Goal: Check status: Check status

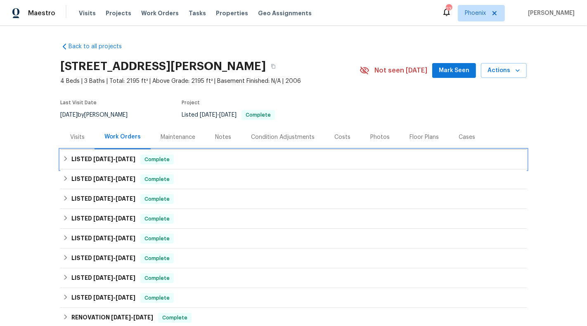
click at [204, 158] on div "LISTED [DATE] - [DATE] Complete" at bounding box center [293, 160] width 461 height 10
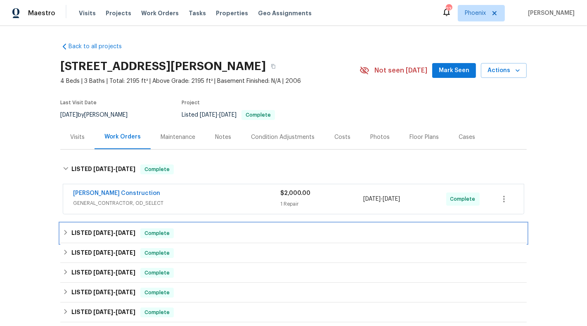
click at [207, 230] on div "LISTED [DATE] - [DATE] Complete" at bounding box center [293, 234] width 461 height 10
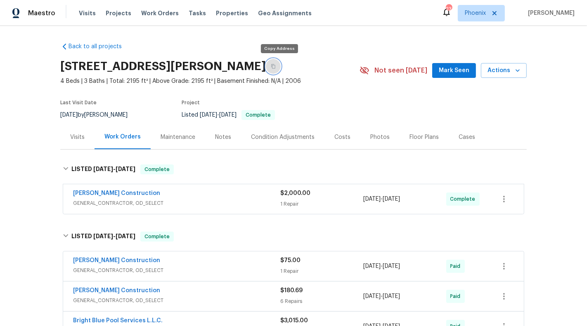
click at [279, 62] on button "button" at bounding box center [273, 66] width 15 height 15
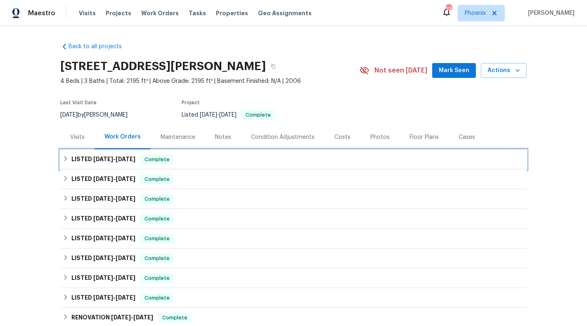
click at [211, 164] on div "LISTED [DATE] - [DATE] Complete" at bounding box center [293, 160] width 461 height 10
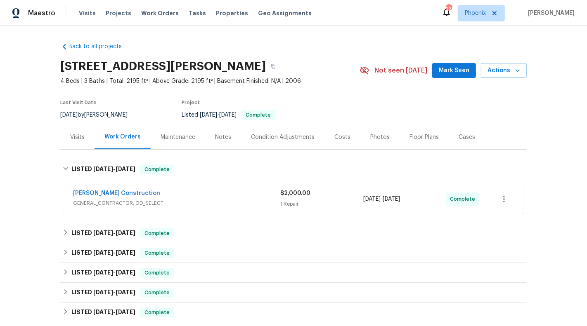
click at [197, 203] on span "GENERAL_CONTRACTOR, OD_SELECT" at bounding box center [176, 203] width 207 height 8
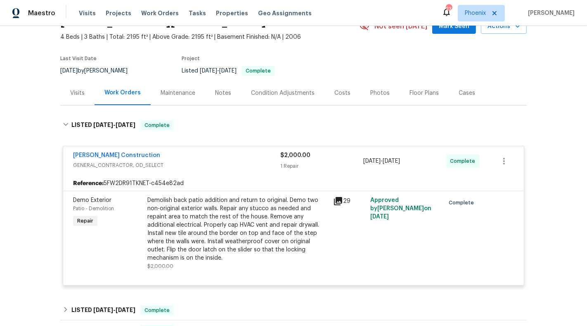
scroll to position [50, 0]
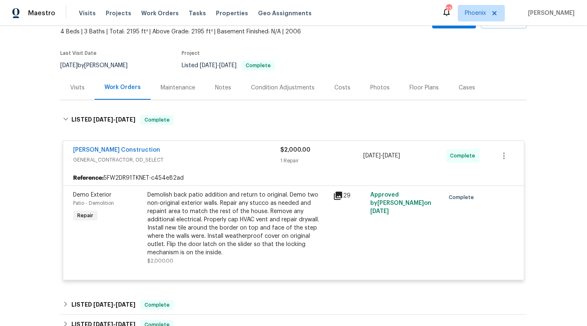
click at [336, 194] on icon at bounding box center [338, 196] width 8 height 8
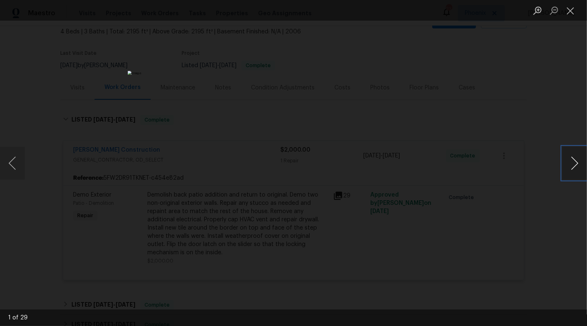
click at [572, 161] on button "Next image" at bounding box center [574, 163] width 25 height 33
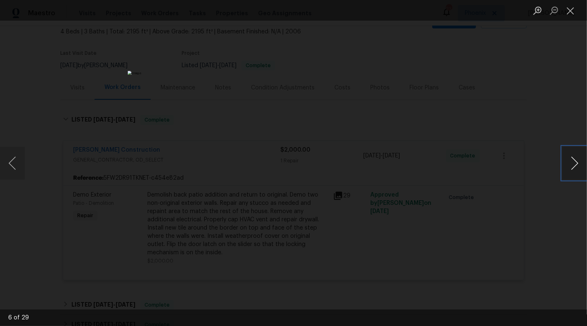
click at [572, 161] on button "Next image" at bounding box center [574, 163] width 25 height 33
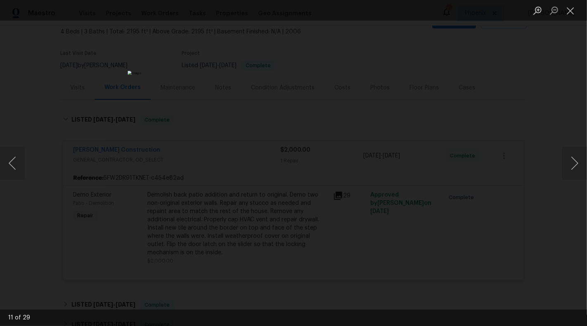
click at [38, 72] on div "Lightbox" at bounding box center [293, 163] width 587 height 326
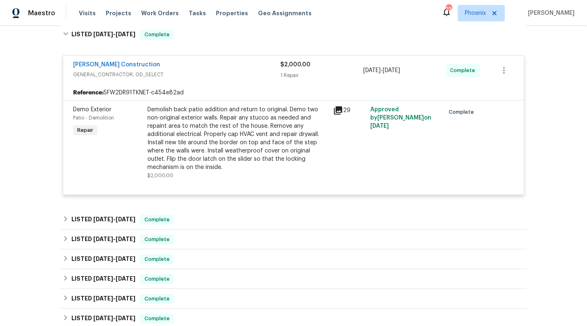
scroll to position [175, 0]
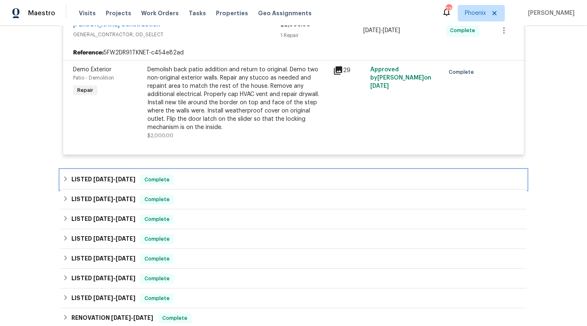
click at [102, 177] on span "[DATE]" at bounding box center [103, 180] width 20 height 6
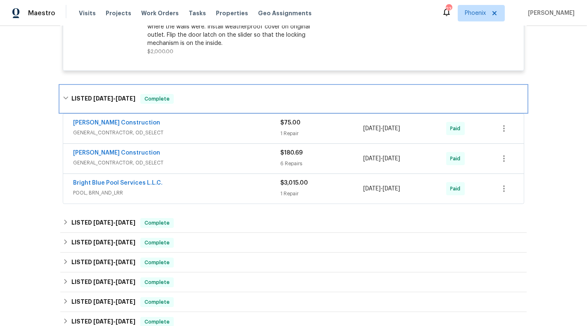
scroll to position [277, 0]
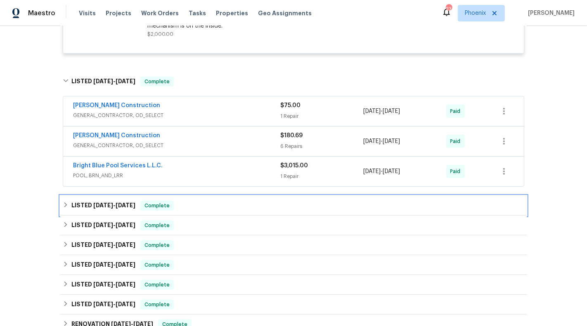
click at [190, 201] on div "LISTED 6/2/25 - 6/3/25 Complete" at bounding box center [293, 206] width 461 height 10
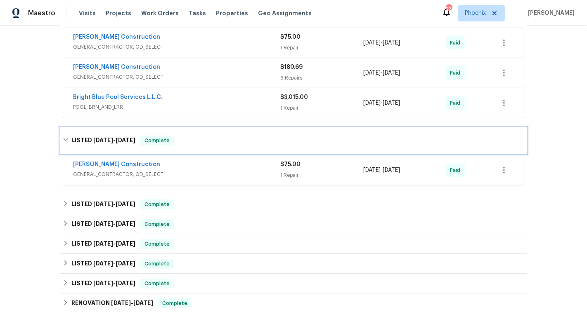
scroll to position [357, 0]
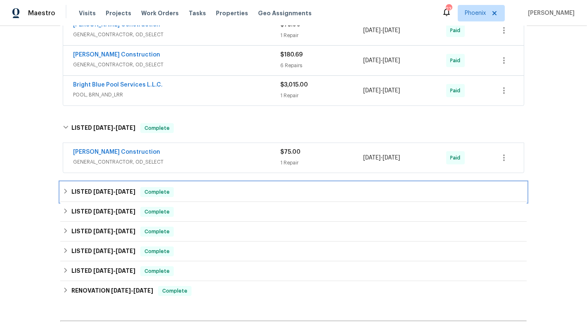
click at [202, 187] on div "LISTED 5/13/25 - 5/16/25 Complete" at bounding box center [293, 192] width 461 height 10
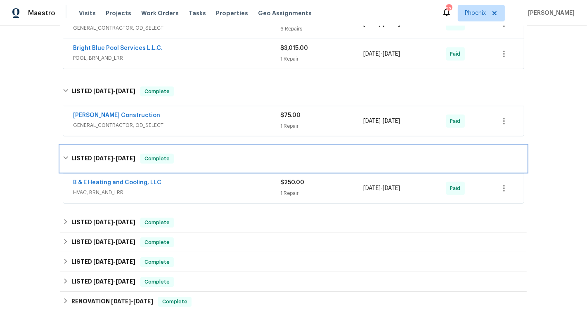
scroll to position [407, 0]
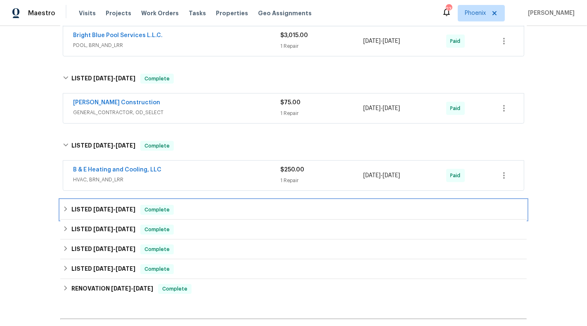
click at [207, 205] on div "LISTED 3/10/25 - 3/13/25 Complete" at bounding box center [293, 210] width 461 height 10
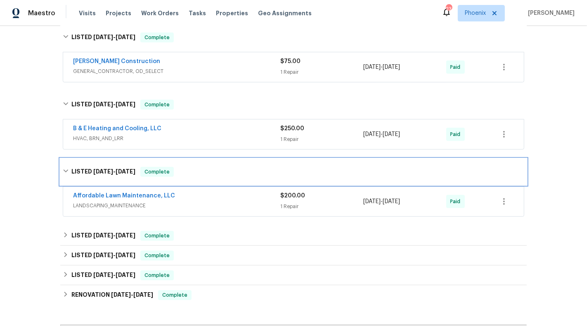
scroll to position [460, 0]
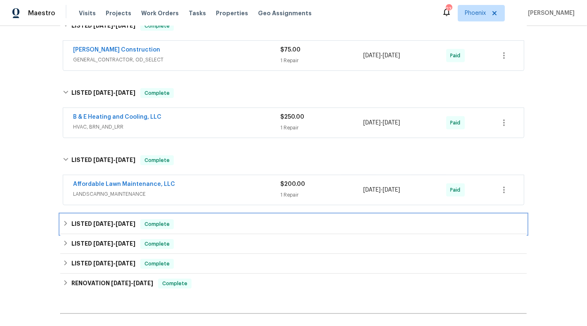
click at [208, 220] on div "LISTED 2/28/25 - 3/10/25 Complete" at bounding box center [293, 225] width 461 height 10
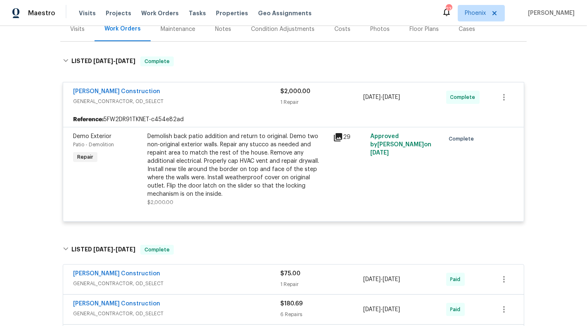
scroll to position [0, 0]
